Goal: Transaction & Acquisition: Purchase product/service

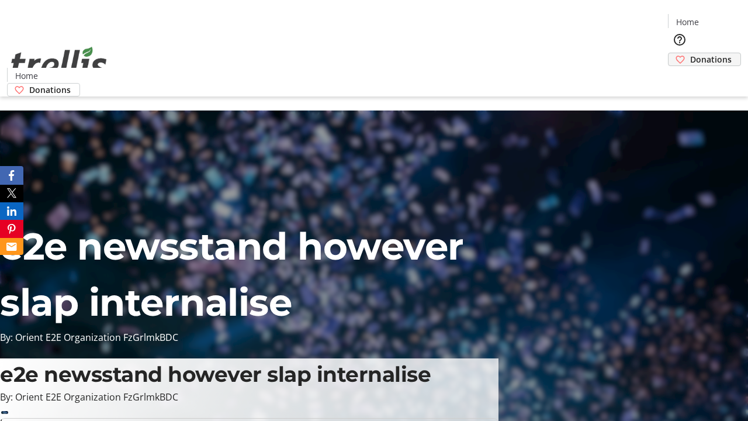
click at [690, 53] on span "Donations" at bounding box center [711, 59] width 42 height 12
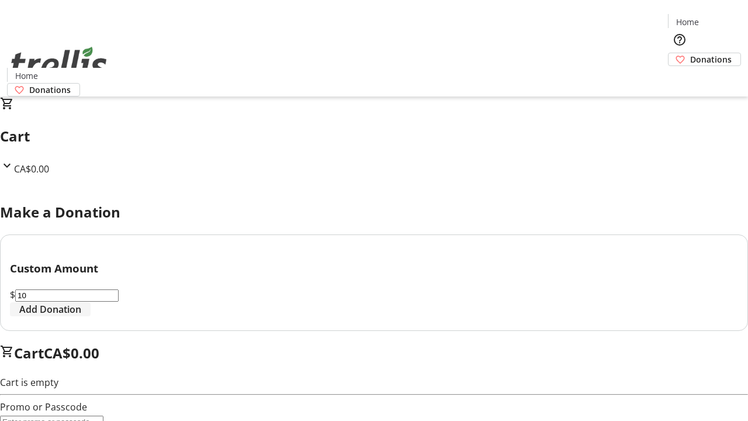
click at [81, 316] on span "Add Donation" at bounding box center [50, 309] width 62 height 14
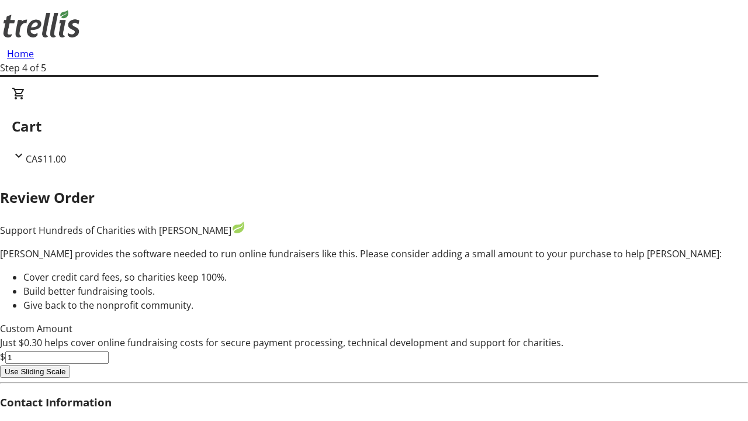
type input "0"
